Goal: Task Accomplishment & Management: Use online tool/utility

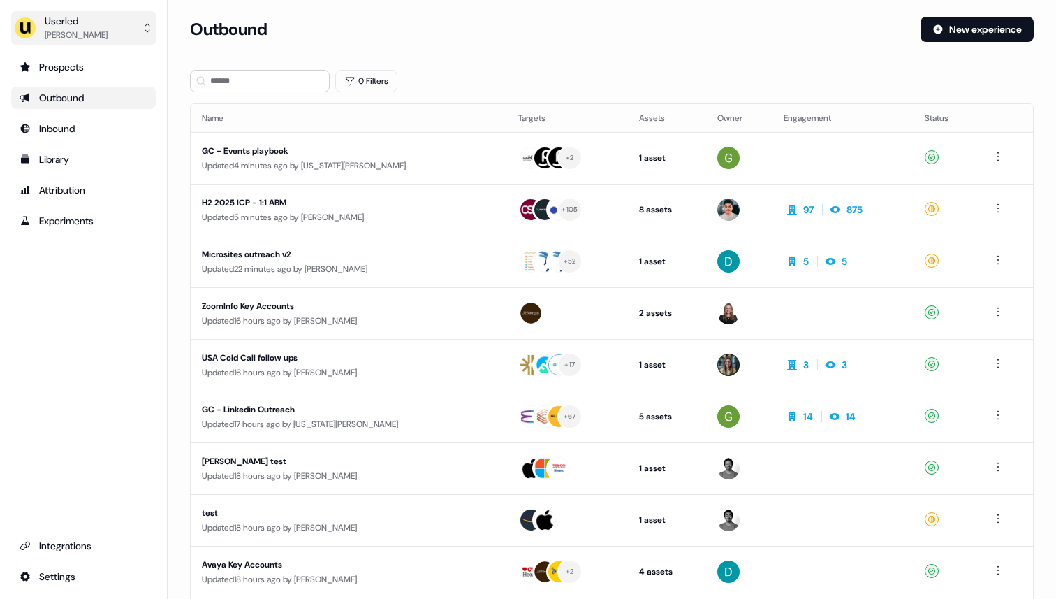
click at [70, 37] on div "[PERSON_NAME]" at bounding box center [76, 35] width 63 height 14
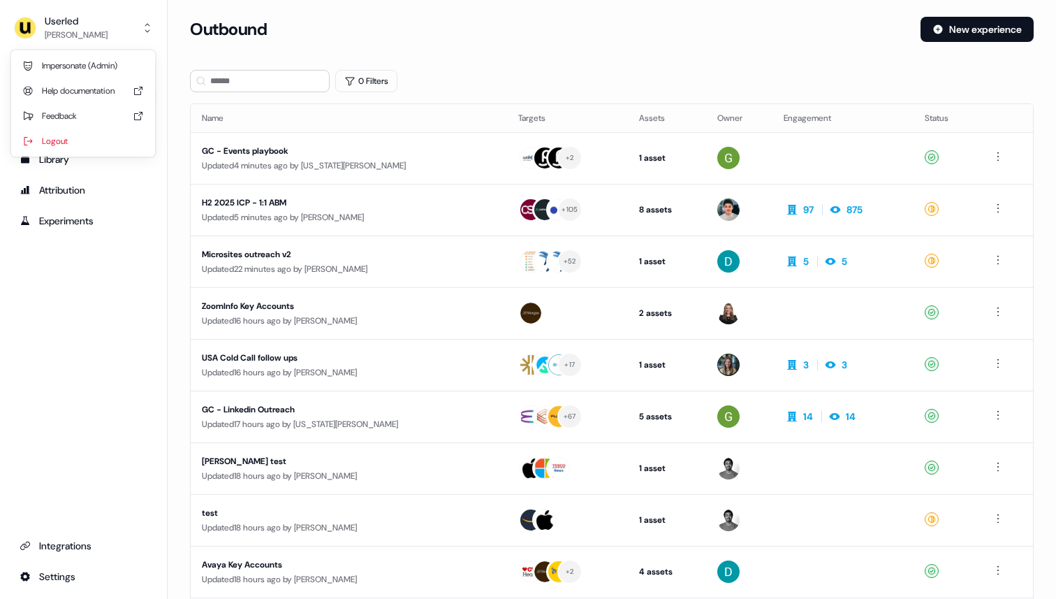
click at [70, 57] on div "Impersonate (Admin)" at bounding box center [83, 65] width 133 height 25
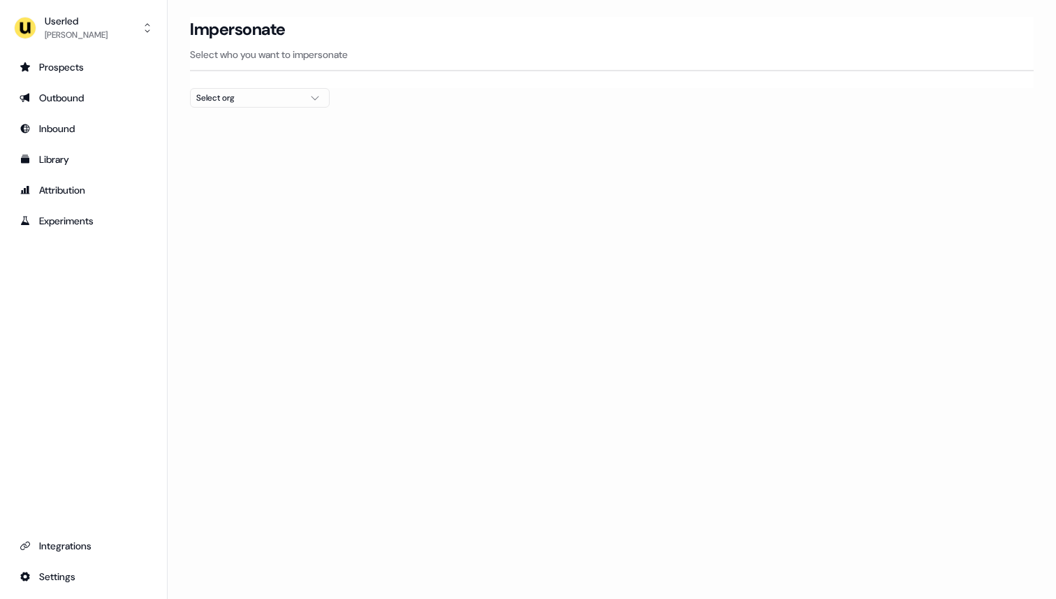
click at [247, 92] on div "Select org" at bounding box center [248, 98] width 105 height 14
type input "*****"
click at [244, 147] on div "Qobra" at bounding box center [260, 148] width 138 height 22
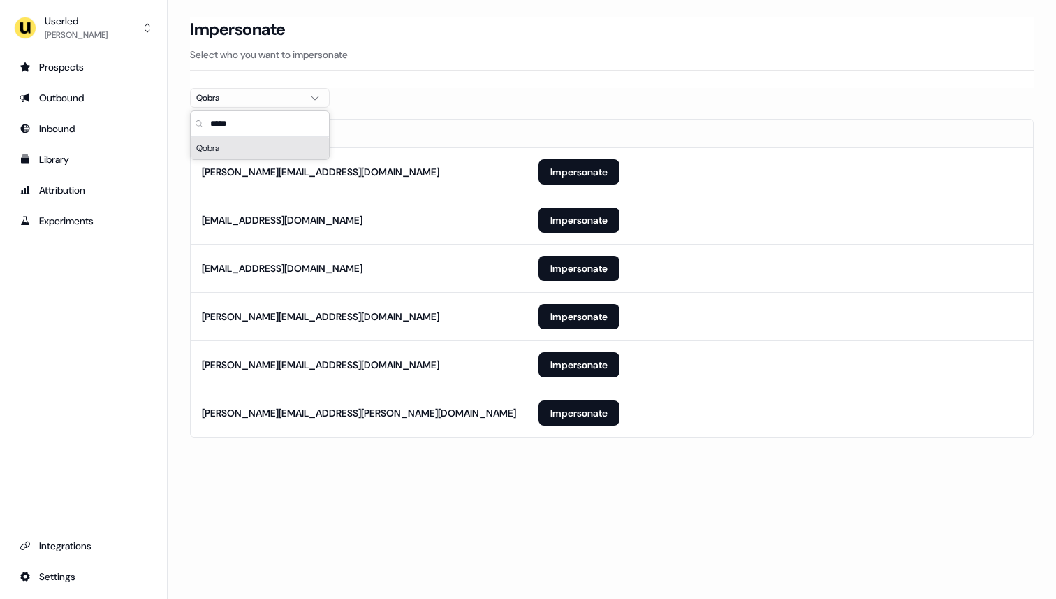
click at [455, 76] on div "Impersonate Select who you want to impersonate" at bounding box center [612, 52] width 844 height 71
click at [567, 316] on button "Impersonate" at bounding box center [579, 316] width 81 height 25
